Goal: Complete application form

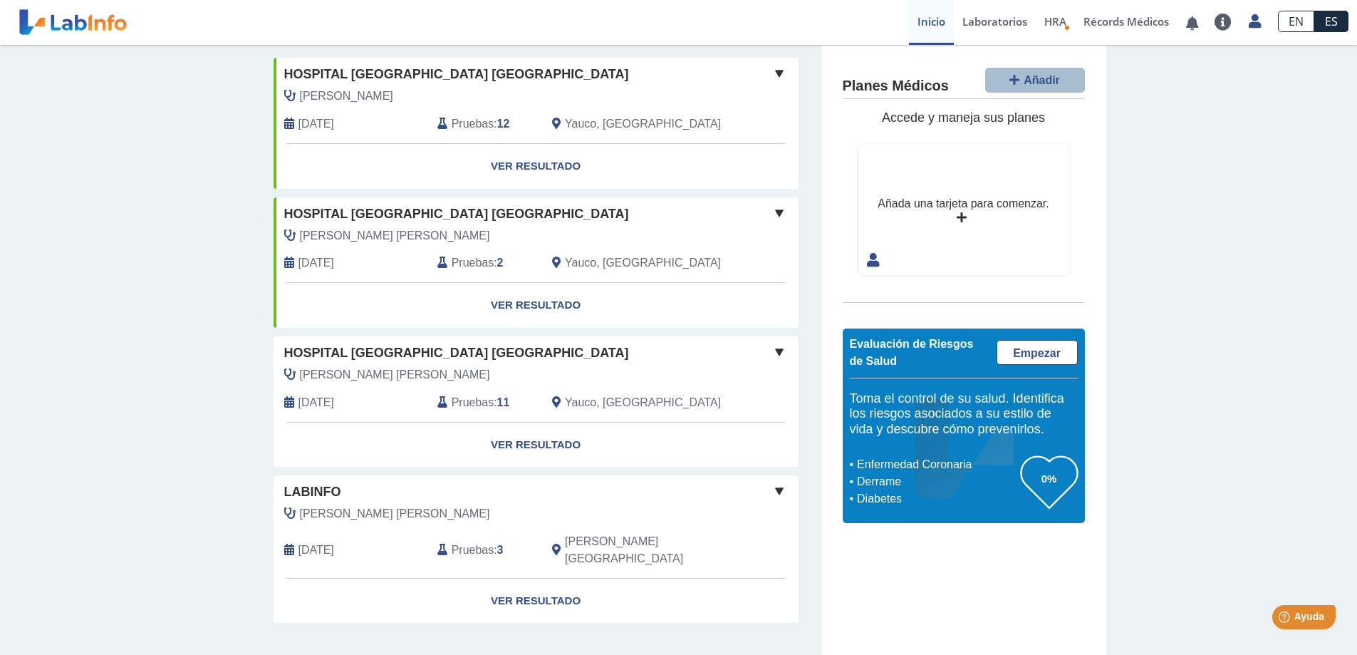
scroll to position [100, 0]
drag, startPoint x: 1049, startPoint y: 487, endPoint x: 1048, endPoint y: 472, distance: 14.3
click at [1049, 482] on h3 "0%" at bounding box center [1049, 478] width 57 height 18
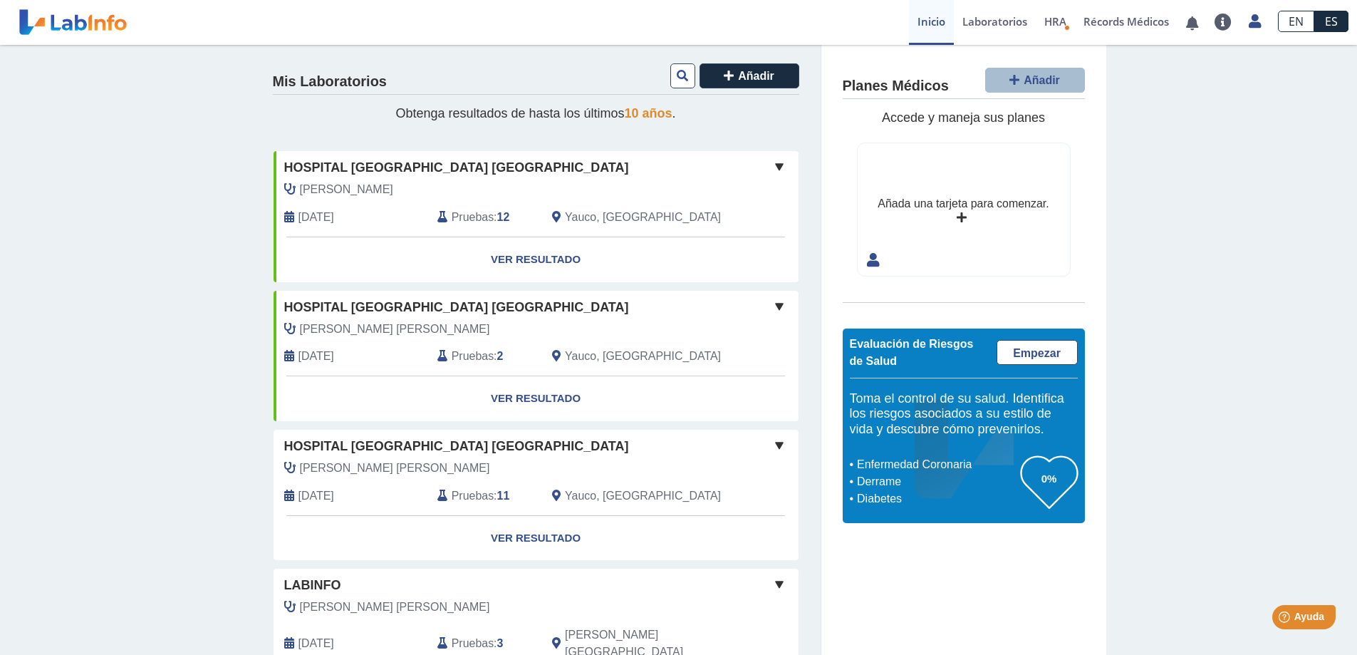
scroll to position [0, 0]
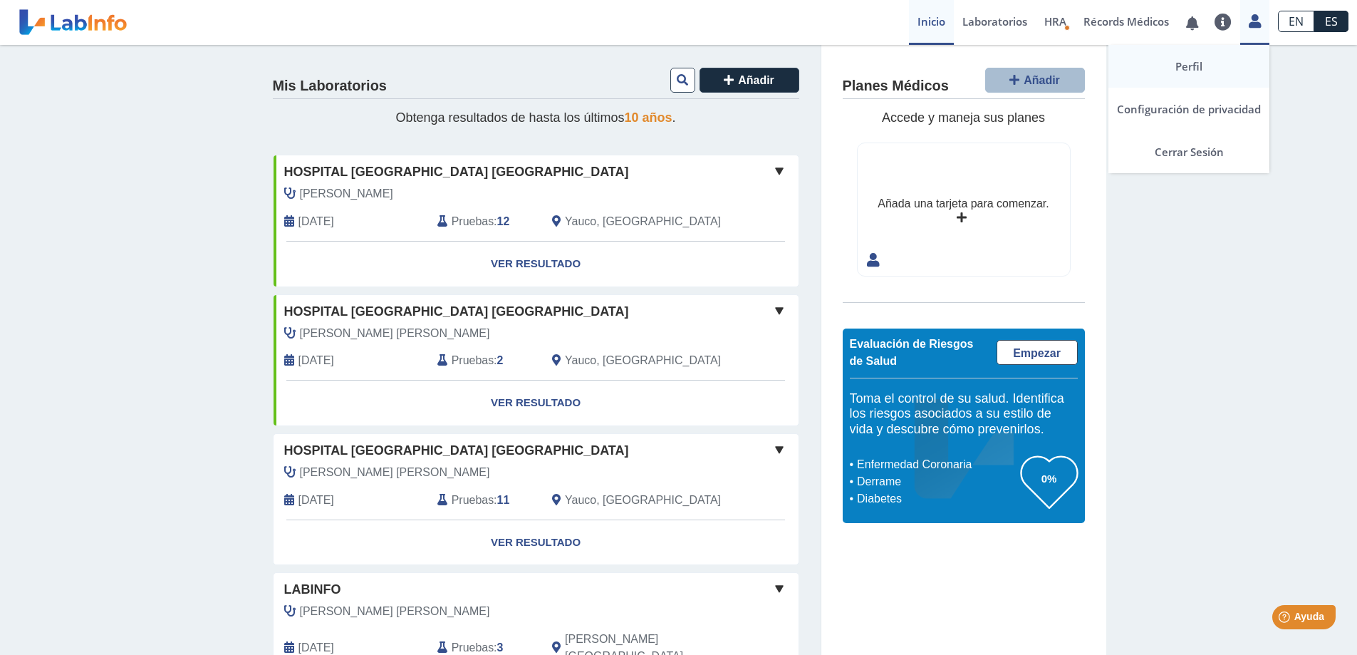
click at [1192, 75] on link "Perfil" at bounding box center [1189, 66] width 161 height 43
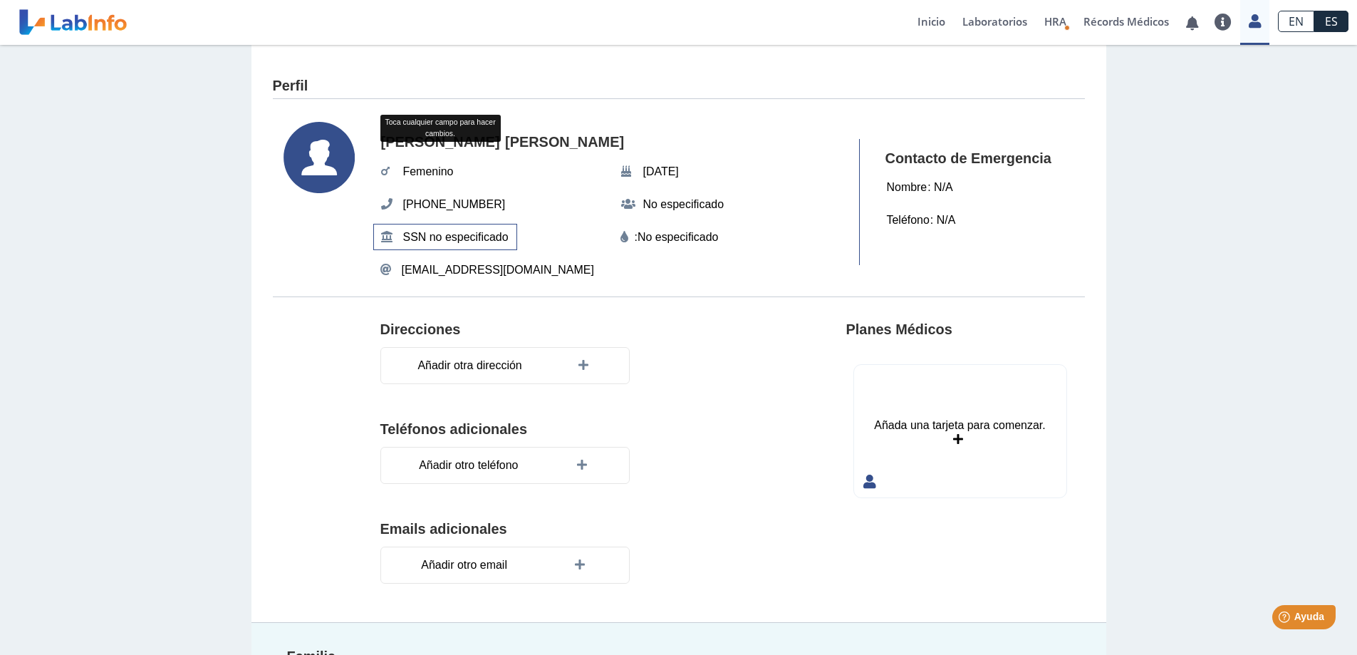
click at [445, 237] on span "SSN no especificado" at bounding box center [456, 237] width 114 height 26
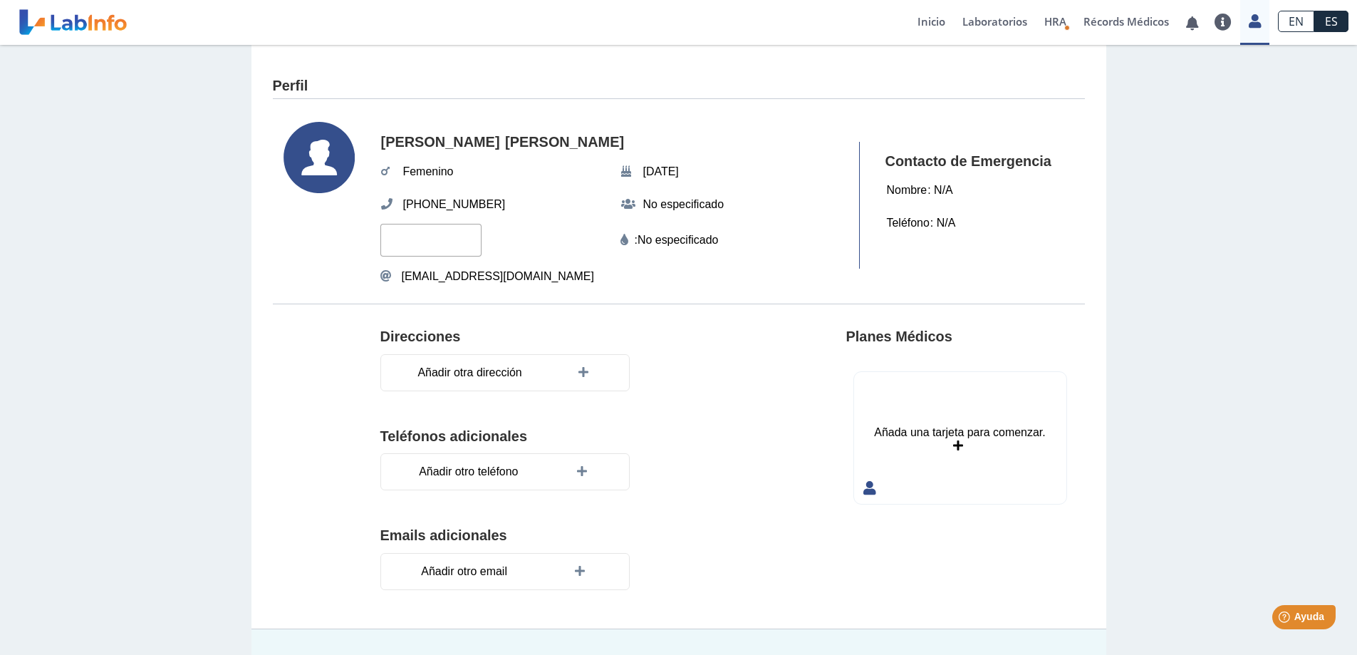
click at [445, 237] on input "text" at bounding box center [430, 240] width 101 height 32
type input "9972"
click at [698, 329] on div "Direcciones" at bounding box center [558, 331] width 356 height 28
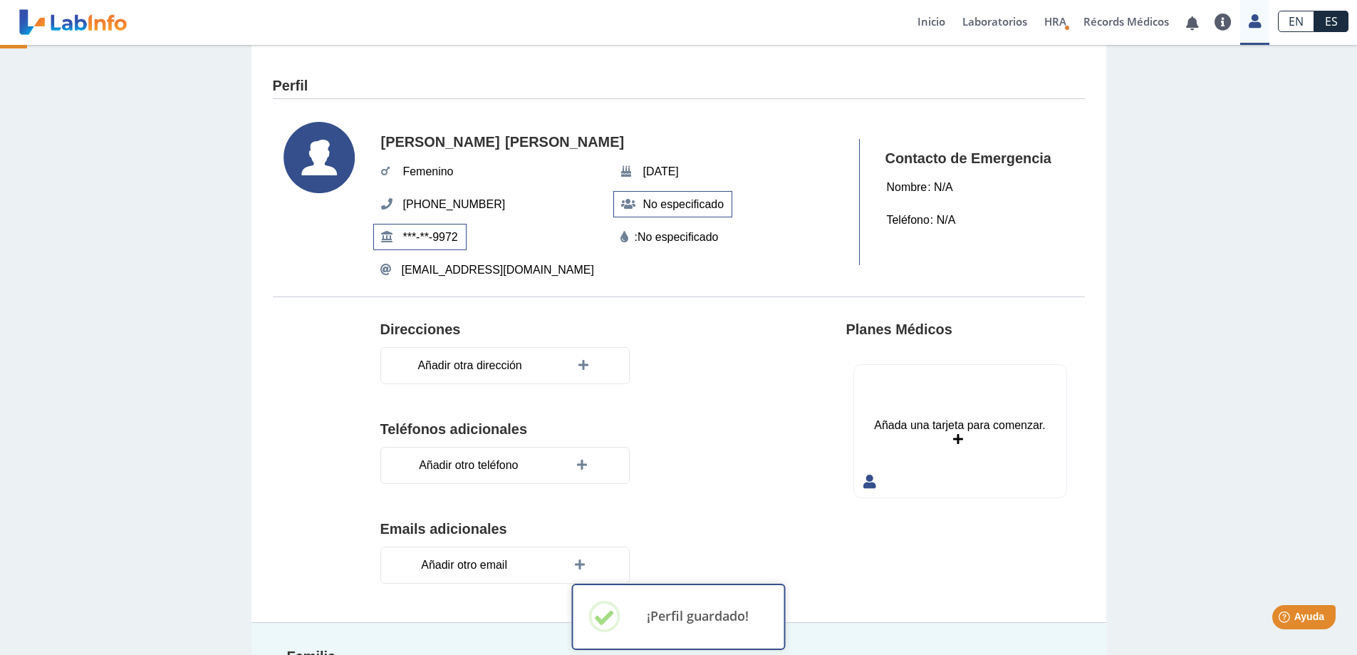
click at [690, 204] on span "No especificado" at bounding box center [684, 205] width 90 height 26
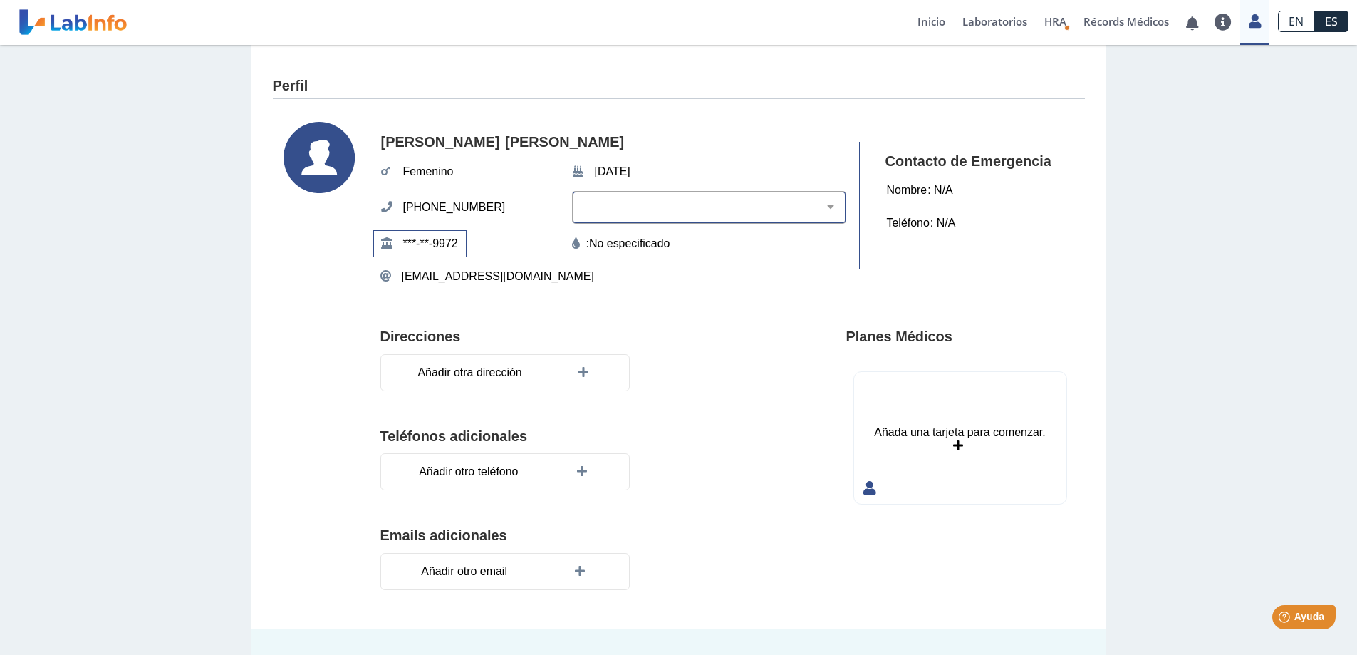
click at [826, 205] on select "[PERSON_NAME] Negro Hispano o Latino Indígena Americano o Nativo de [US_STATE] …" at bounding box center [714, 207] width 261 height 14
select select "2"
click at [608, 200] on select "[PERSON_NAME] Negro Hispano o Latino Indígena Americano o Nativo de [US_STATE] …" at bounding box center [714, 207] width 261 height 14
click at [746, 251] on div ": No especificado" at bounding box center [709, 243] width 274 height 17
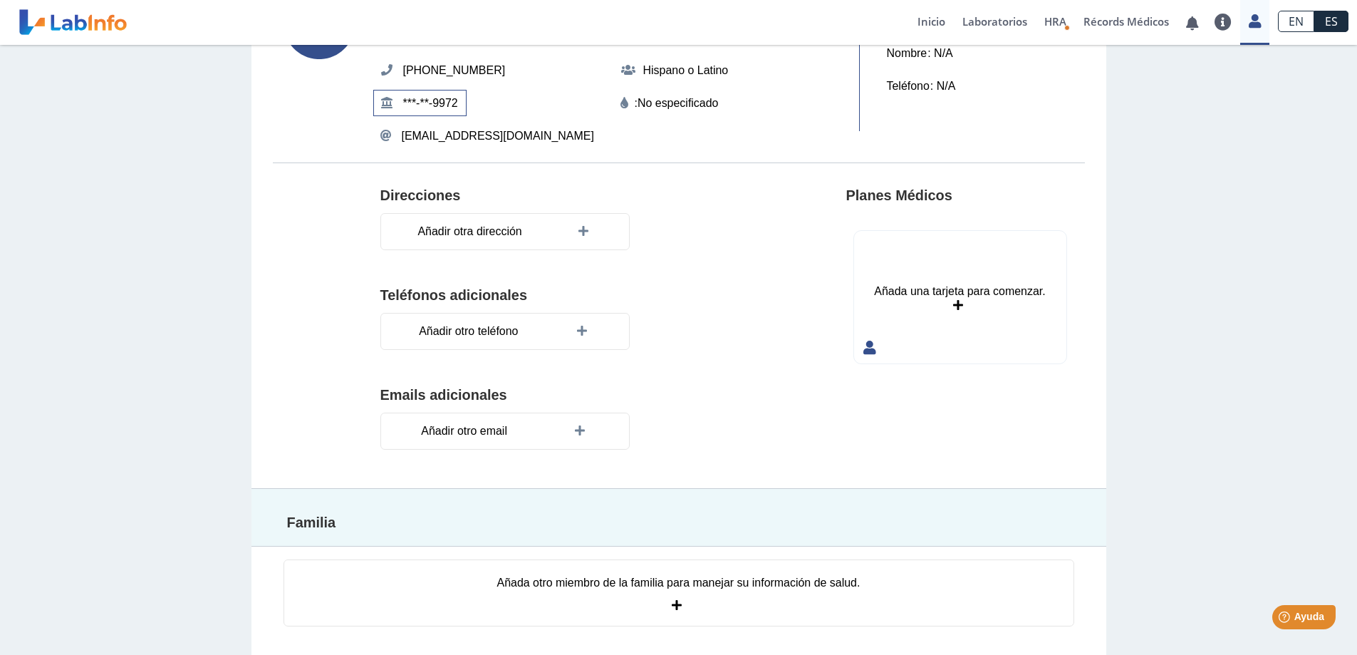
scroll to position [140, 0]
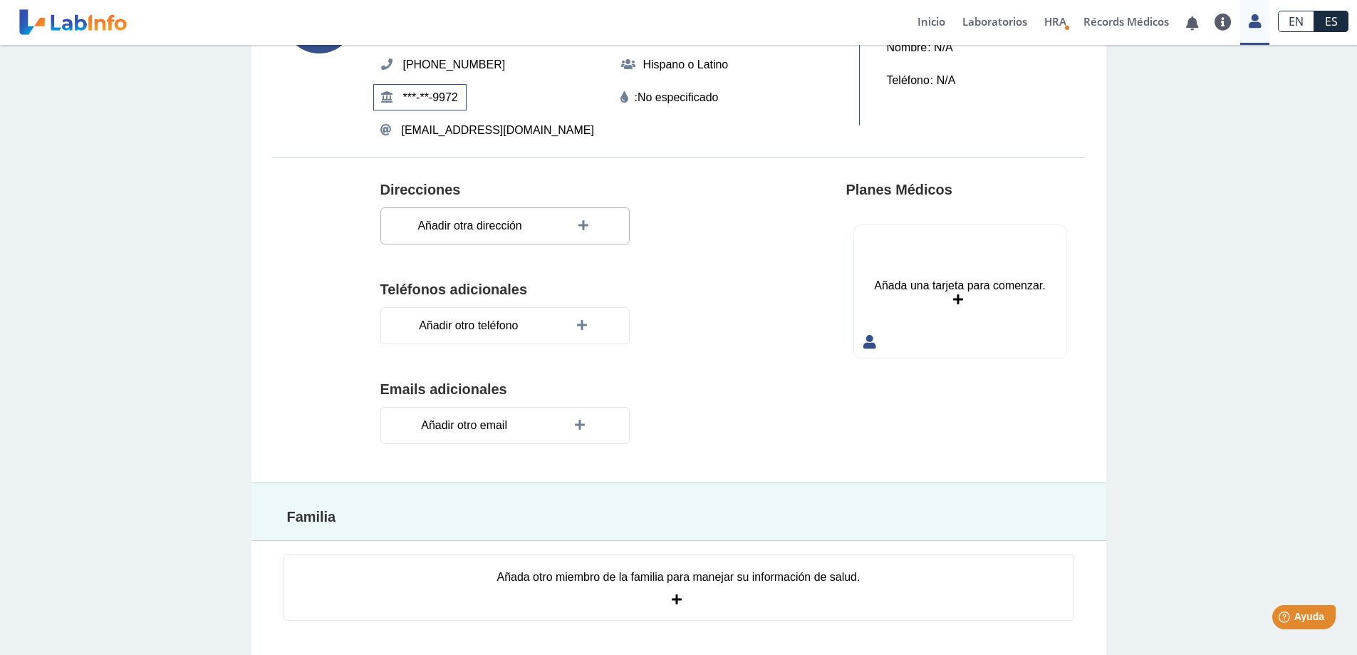
click at [581, 224] on icon at bounding box center [586, 225] width 14 height 11
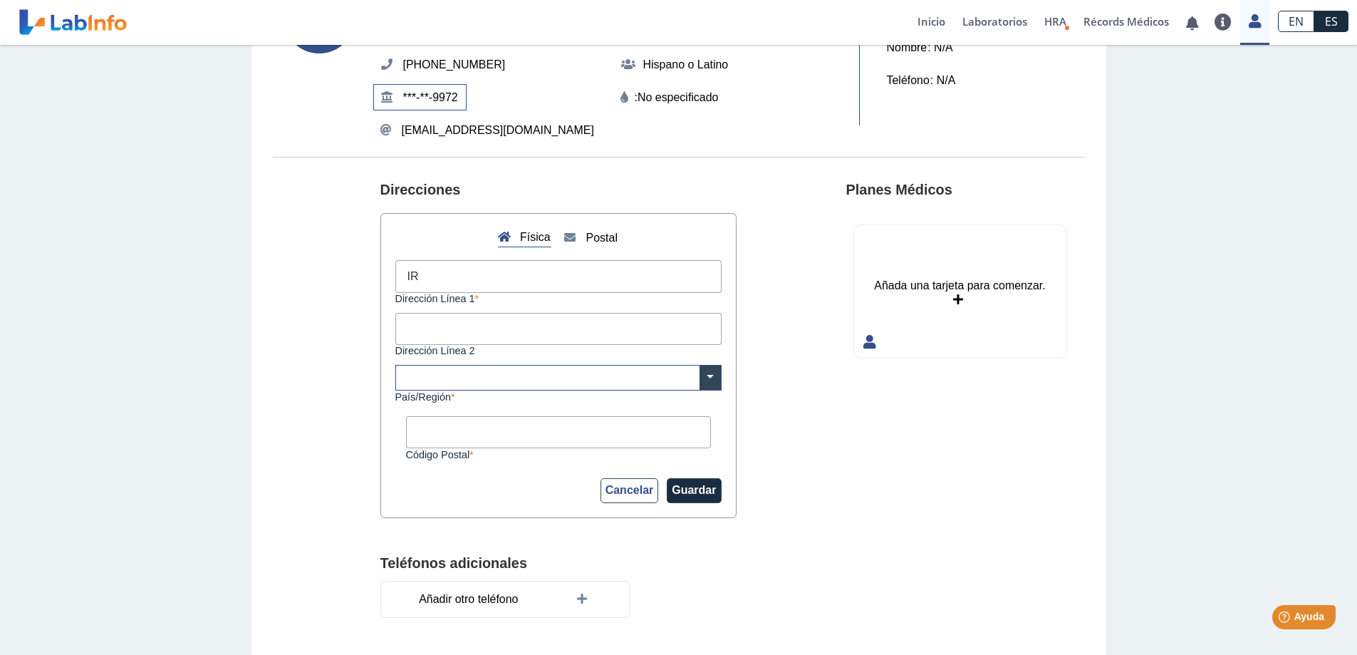
type input "I"
type input "Urb Santa [PERSON_NAME] 2"
type input "B20 [PERSON_NAME]"
type input "00656-1450"
click at [524, 378] on input "text" at bounding box center [558, 377] width 325 height 24
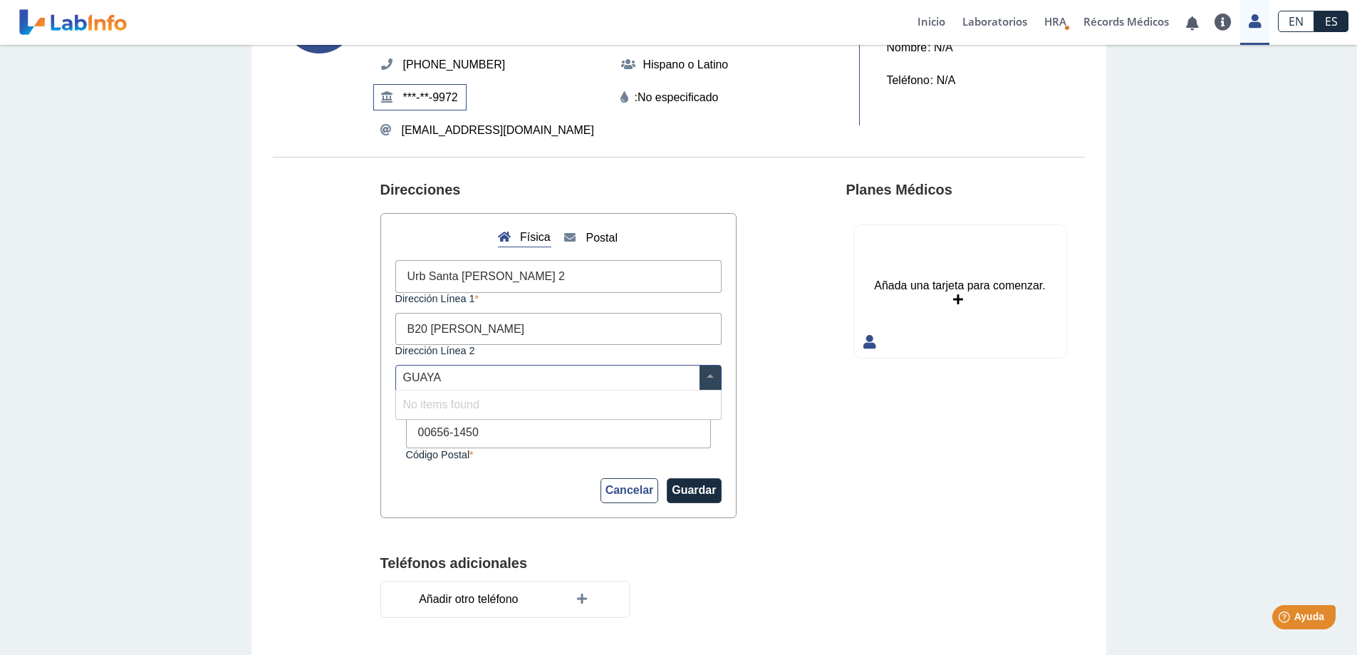
scroll to position [0, 0]
type input "GUAYANILLA PR"
click at [702, 496] on button "Guardar" at bounding box center [694, 490] width 54 height 25
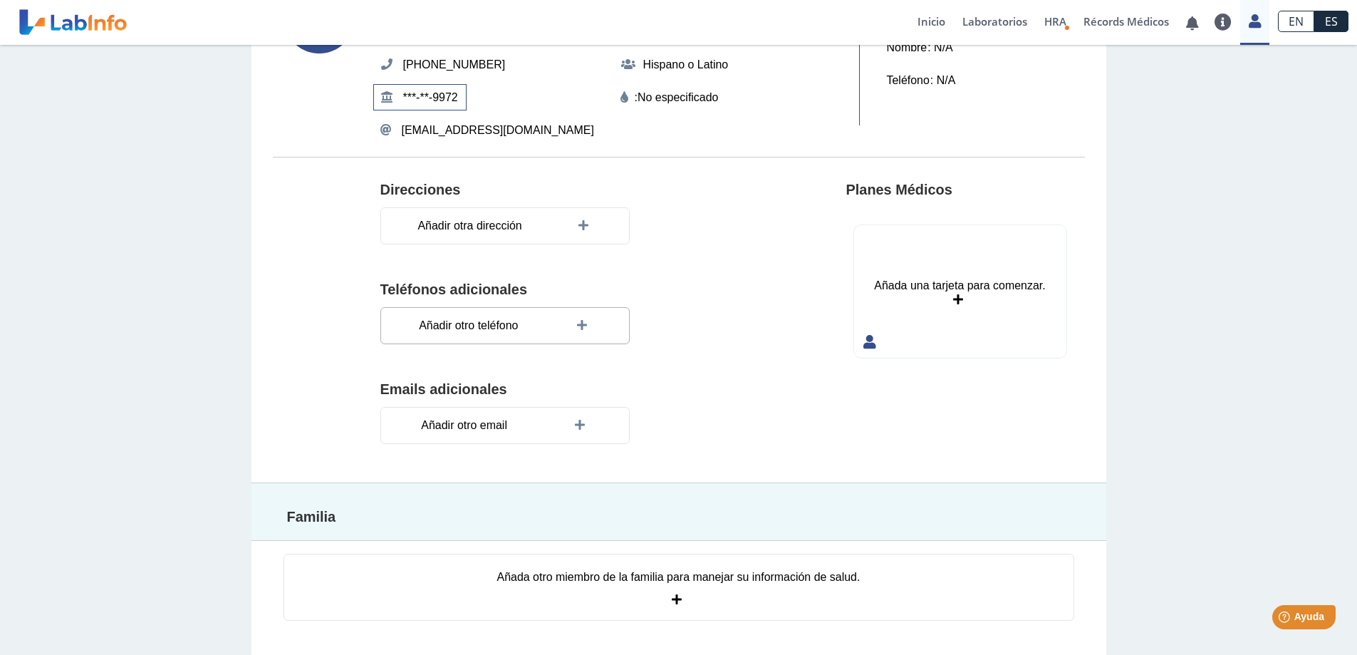
click at [579, 328] on icon at bounding box center [584, 325] width 14 height 11
type input "[PHONE_NUMBER]"
click at [723, 393] on h4 "Emails adicionales" at bounding box center [558, 393] width 356 height 17
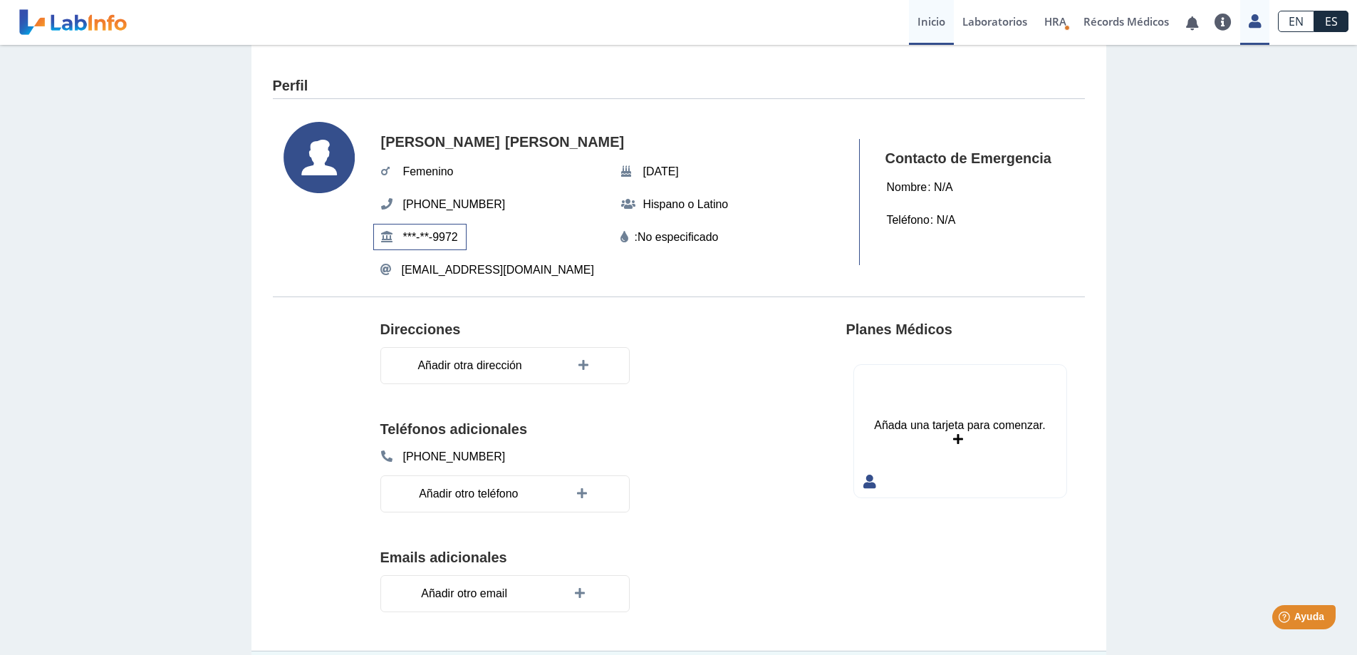
click at [934, 19] on link "Inicio" at bounding box center [931, 22] width 45 height 45
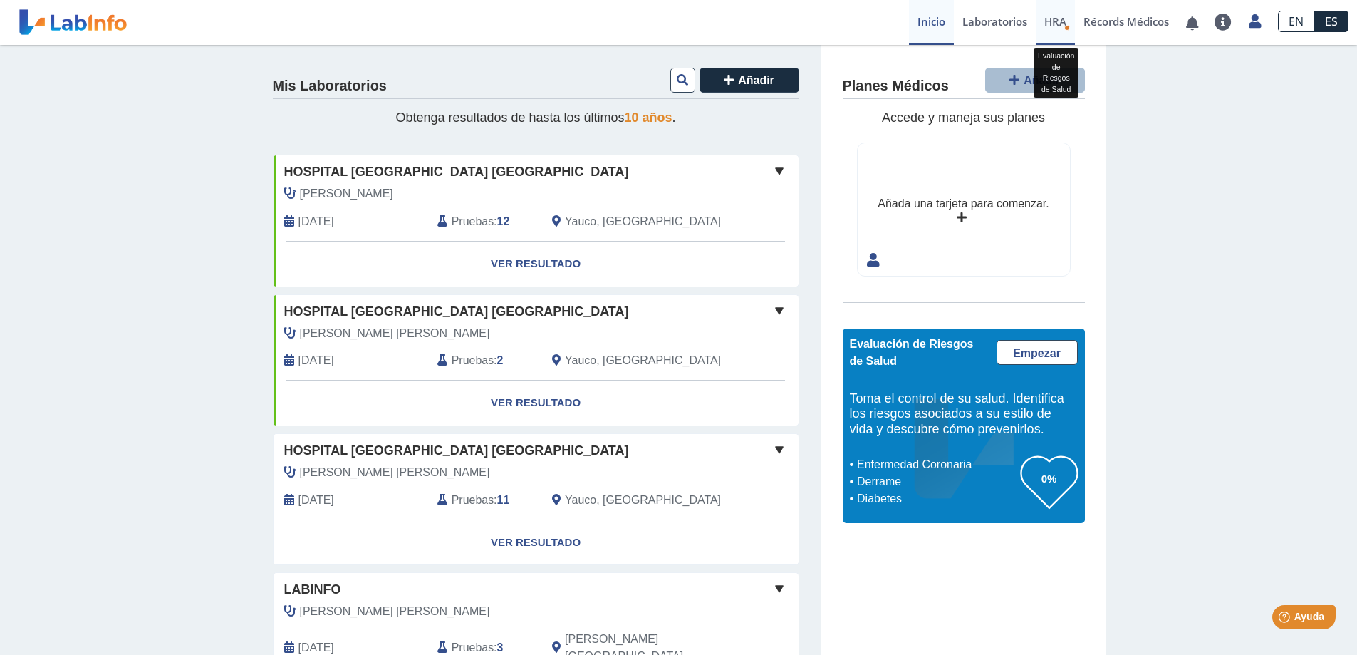
click at [1052, 23] on span "HRA" at bounding box center [1055, 21] width 22 height 14
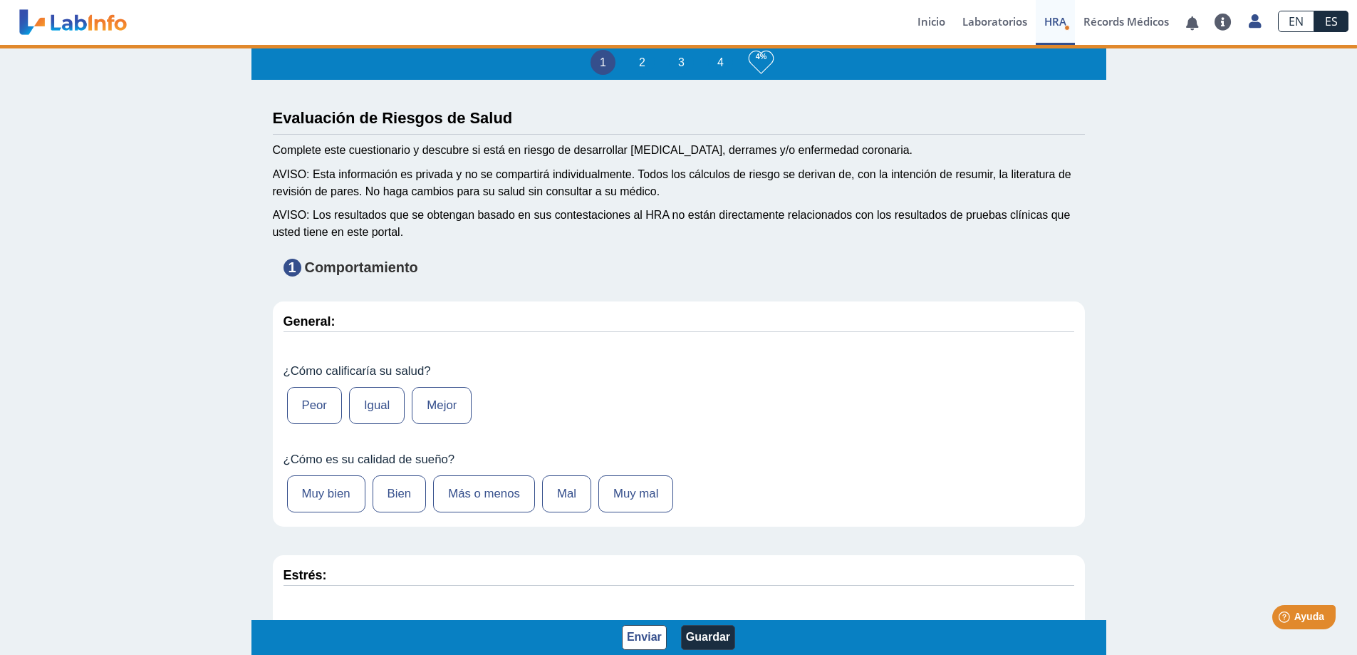
type input "[PERSON_NAME]"
type input "[DATE]"
select select
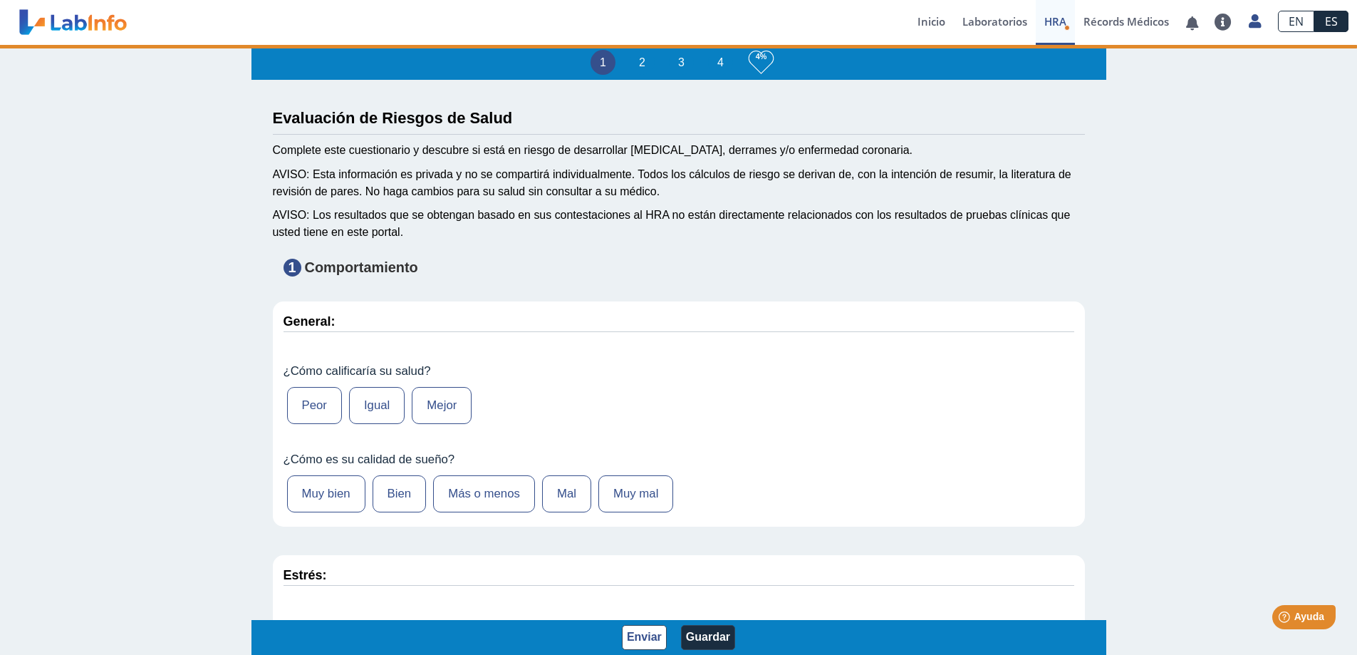
select select
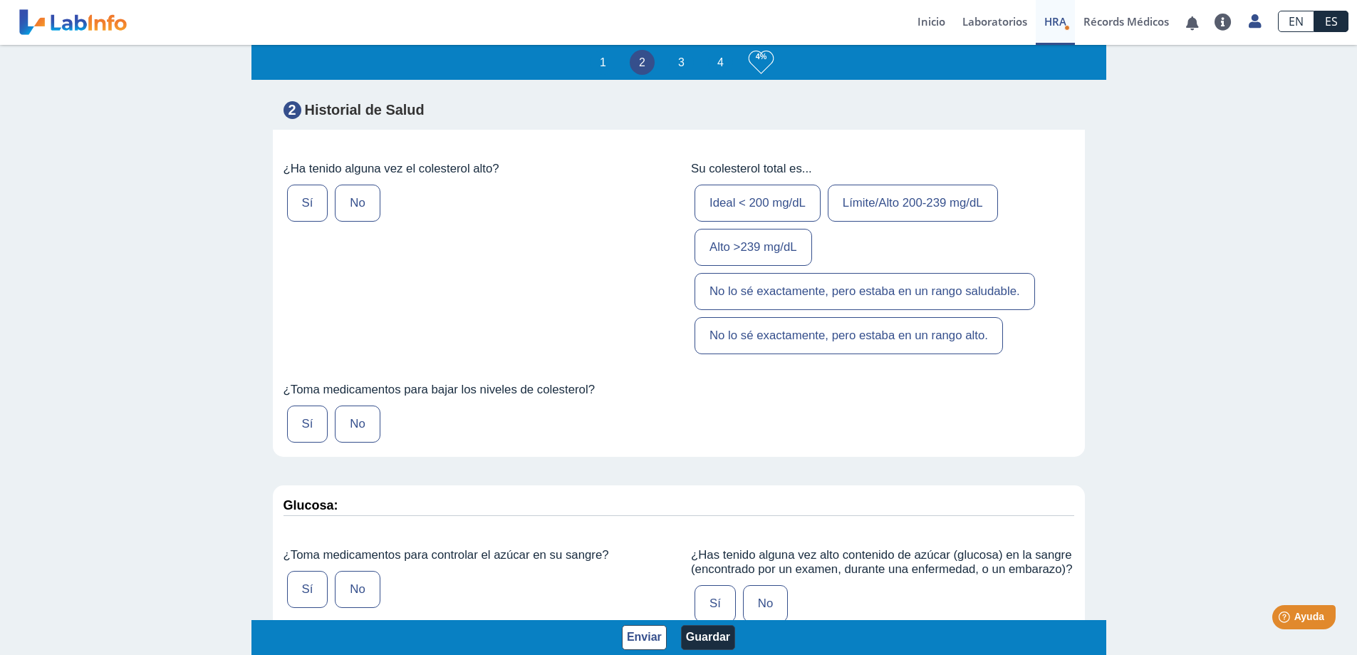
scroll to position [2280, 0]
